Goal: Transaction & Acquisition: Download file/media

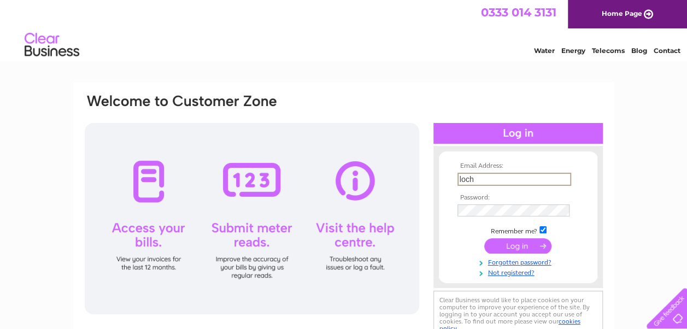
type input "[DOMAIN_NAME][EMAIL_ADDRESS][DOMAIN_NAME]"
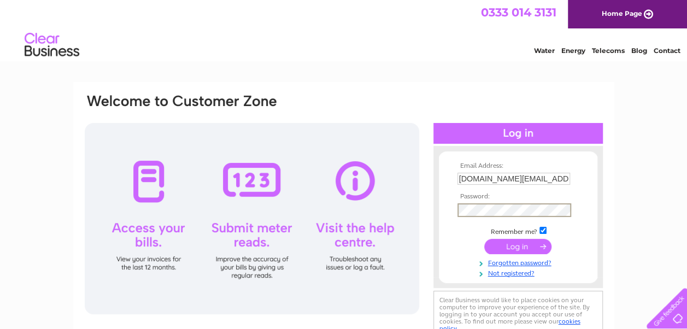
click at [484, 239] on input "submit" at bounding box center [517, 246] width 67 height 15
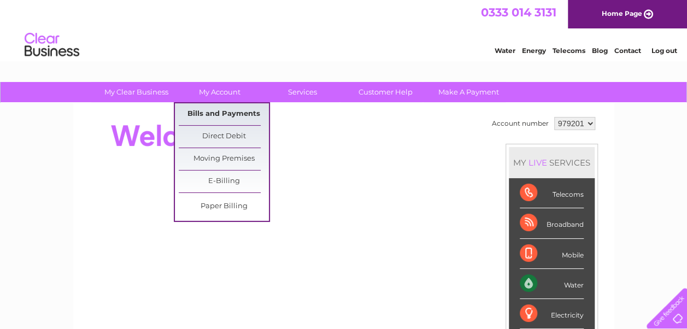
click at [228, 116] on link "Bills and Payments" at bounding box center [224, 114] width 90 height 22
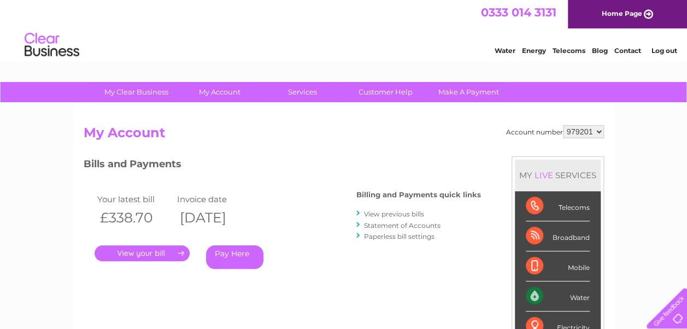
click at [148, 252] on link "." at bounding box center [142, 253] width 95 height 16
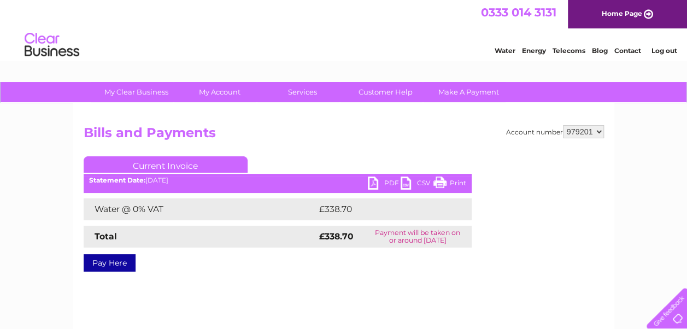
click at [378, 183] on link "PDF" at bounding box center [384, 185] width 33 height 16
